Goal: Find specific page/section

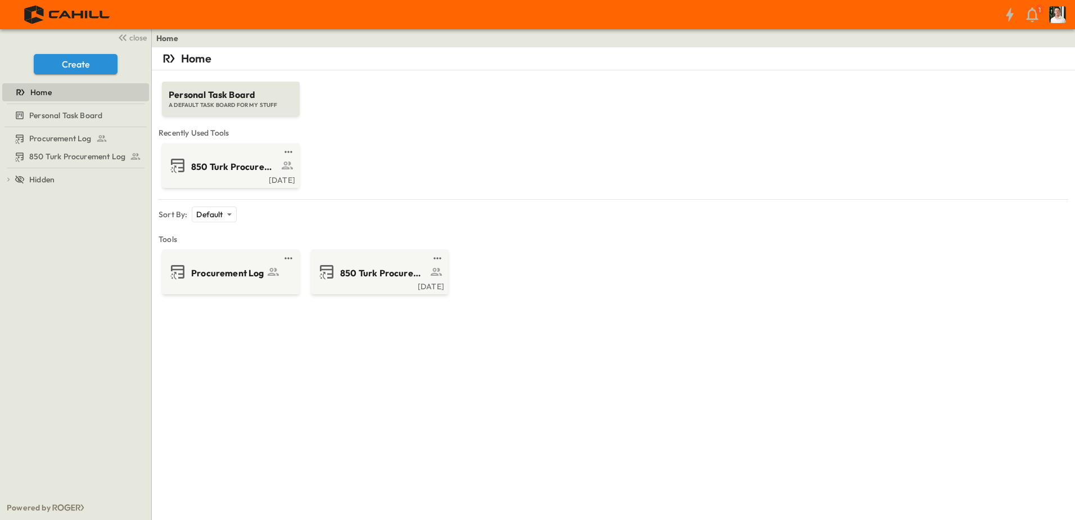
click at [230, 164] on span "850 Turk Procurement Log" at bounding box center [234, 166] width 87 height 13
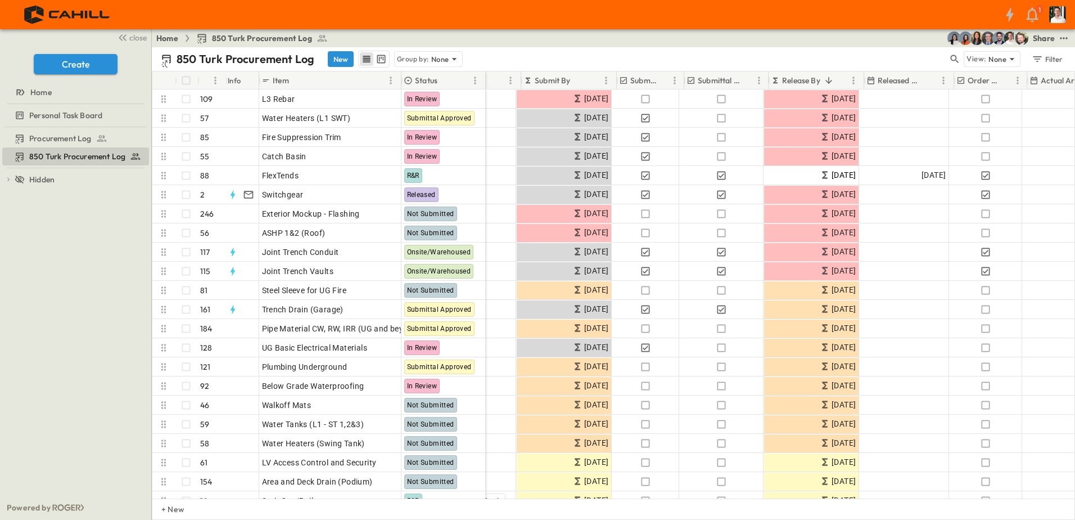
scroll to position [0, 173]
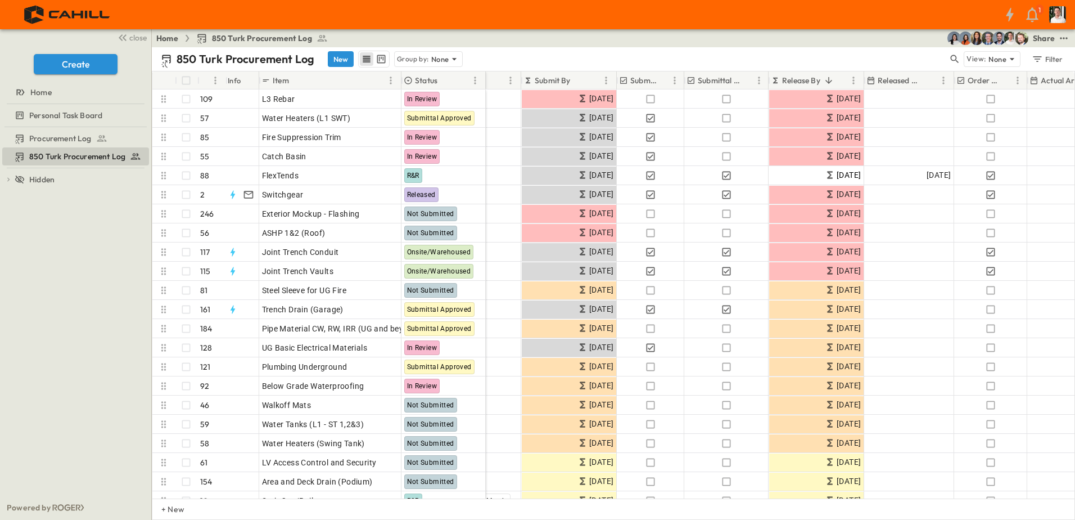
click at [761, 82] on icon "Menu" at bounding box center [758, 80] width 11 height 11
click at [676, 124] on span "Hide column" at bounding box center [701, 123] width 111 height 11
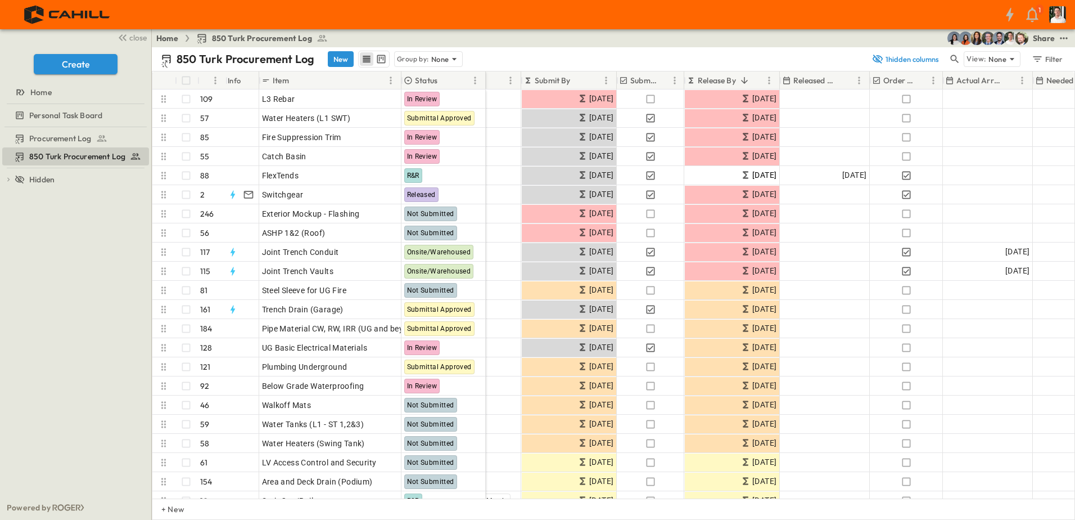
click at [675, 76] on icon "Menu" at bounding box center [675, 79] width 2 height 7
click at [655, 119] on span "Hide column" at bounding box center [621, 123] width 101 height 11
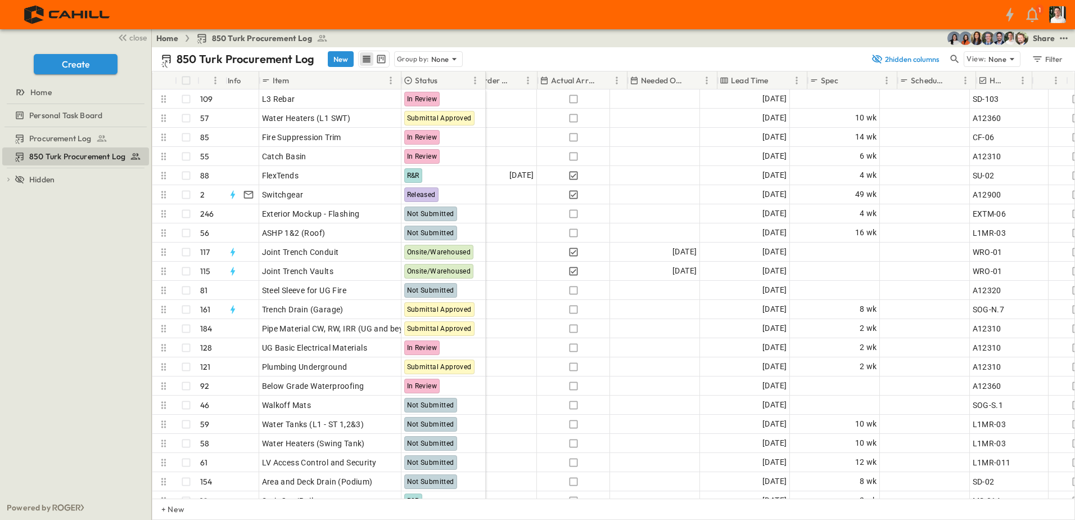
scroll to position [0, 511]
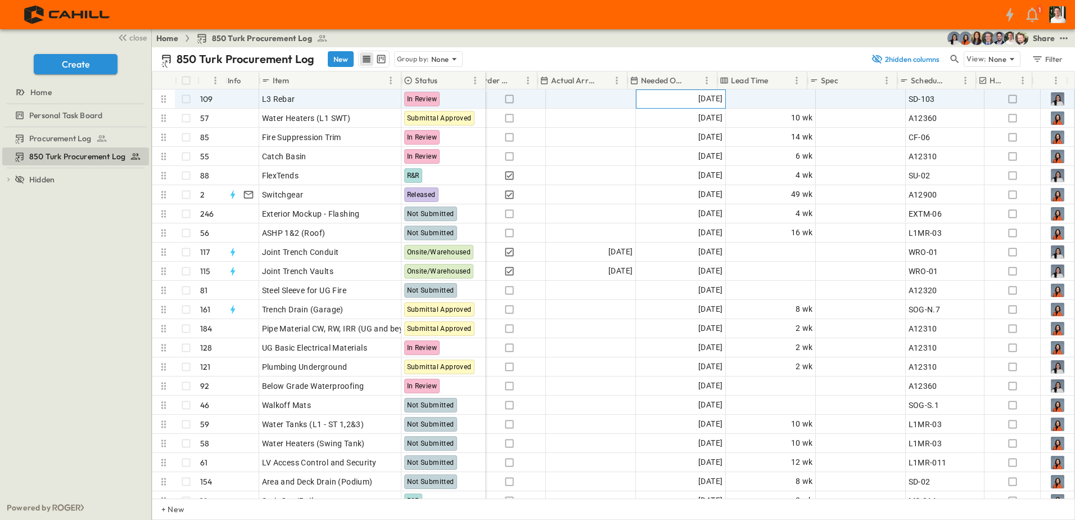
click at [713, 98] on span "[DATE]" at bounding box center [710, 98] width 24 height 13
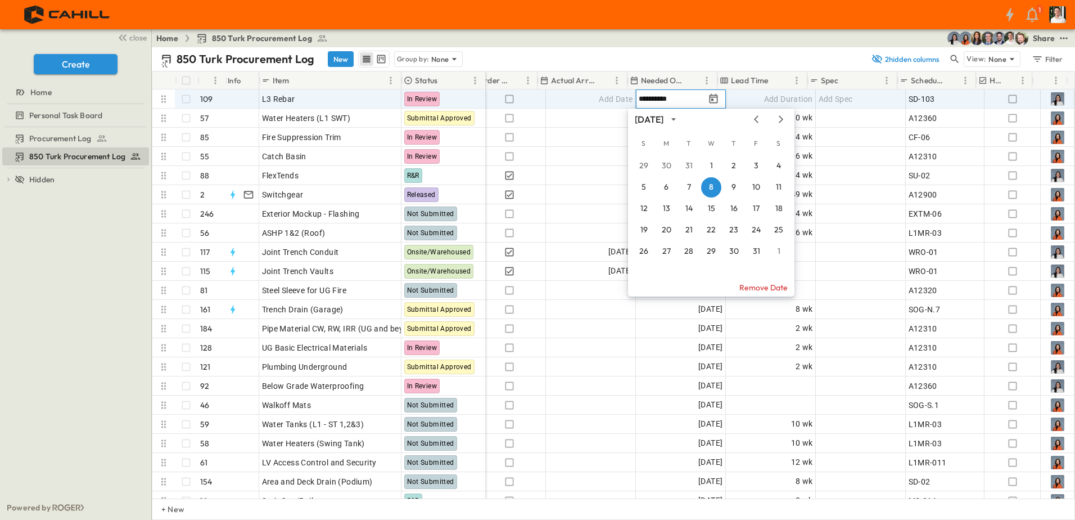
click at [679, 118] on icon "calendar view is open, switch to year view" at bounding box center [673, 119] width 11 height 11
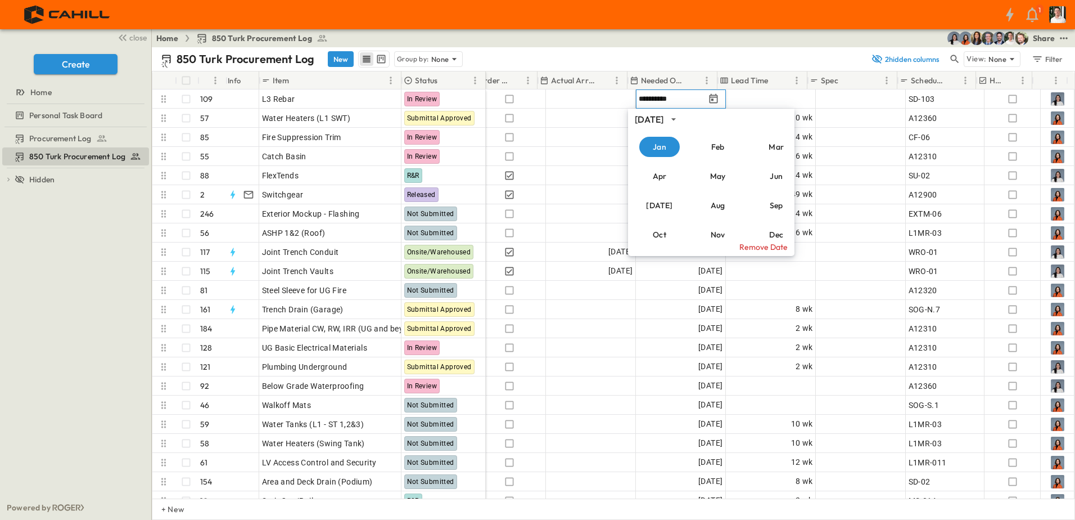
click at [664, 114] on div "[DATE]" at bounding box center [649, 119] width 29 height 13
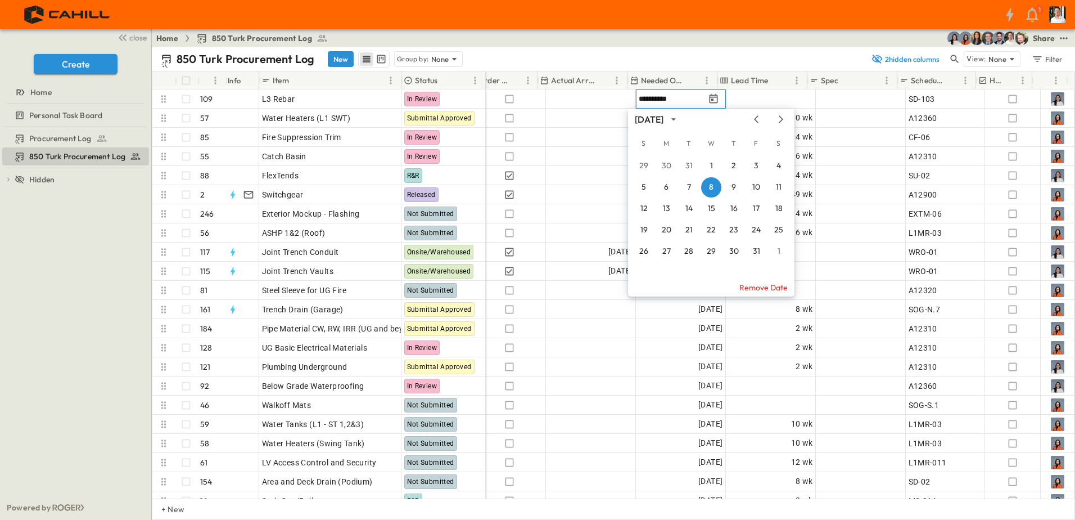
click at [679, 122] on icon "calendar view is open, switch to year view" at bounding box center [673, 119] width 11 height 11
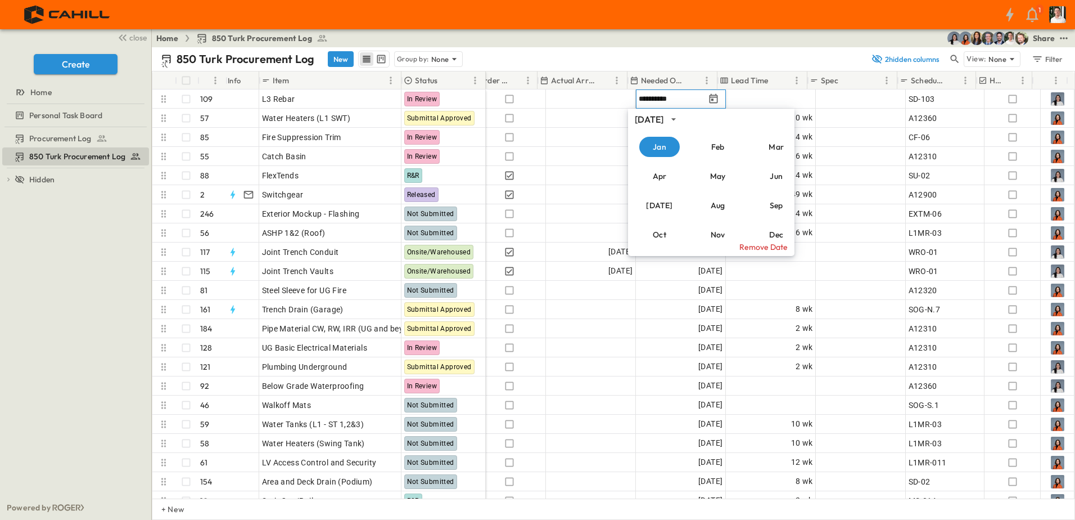
click at [664, 119] on div "[DATE]" at bounding box center [649, 119] width 29 height 13
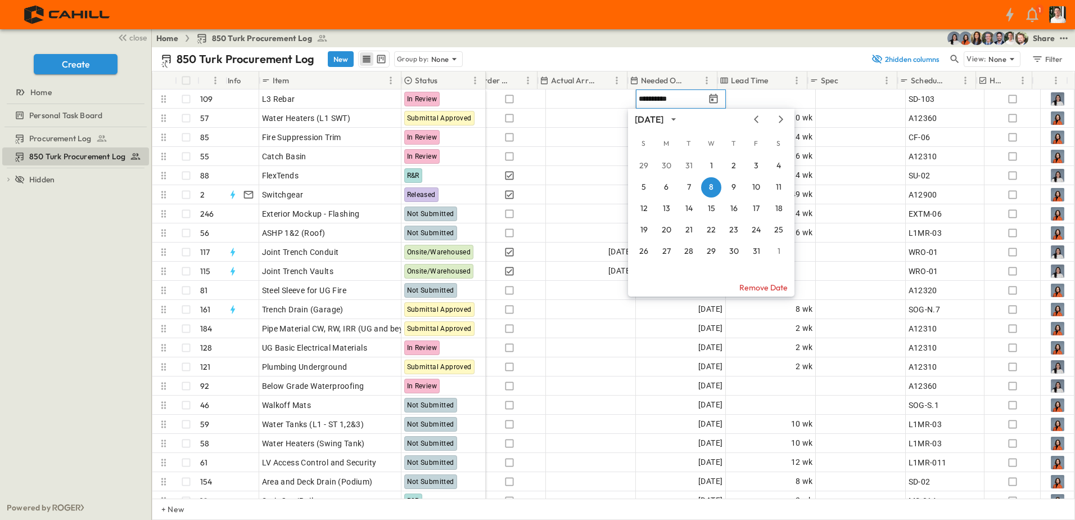
click at [782, 121] on icon "Next month" at bounding box center [780, 119] width 13 height 9
click at [751, 123] on icon "Previous month" at bounding box center [756, 119] width 13 height 9
click at [707, 25] on div "1" at bounding box center [536, 14] width 1073 height 29
click at [701, 33] on div "Home 850 Turk Procurement Log Share" at bounding box center [613, 38] width 923 height 18
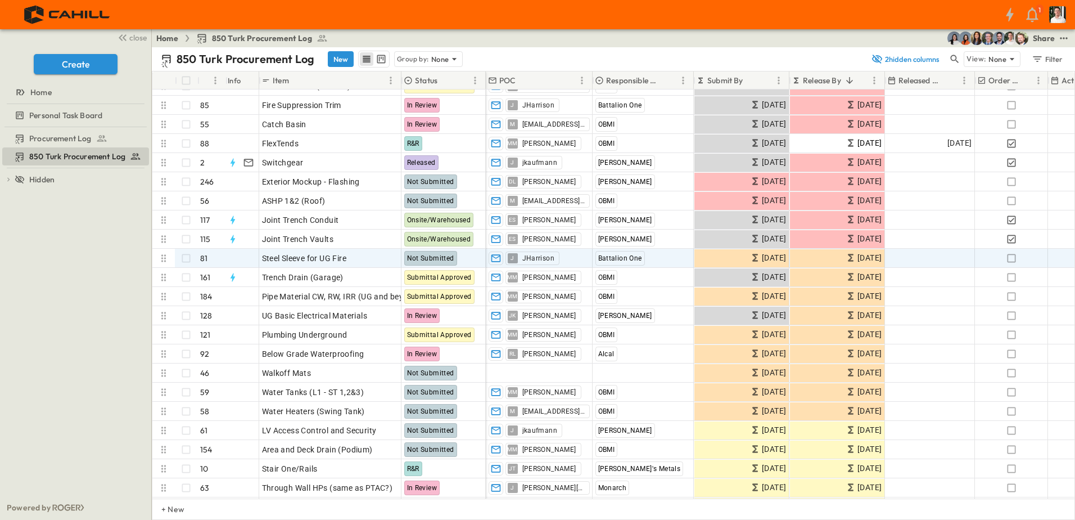
scroll to position [56, 0]
